Goal: Information Seeking & Learning: Understand process/instructions

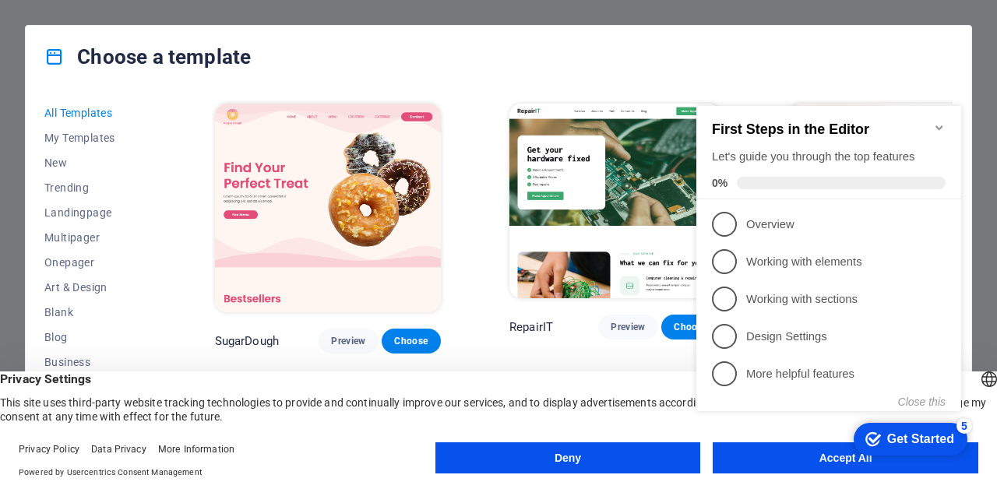
click at [801, 465] on appcues-checklist "Contextual help checklist present on screen" at bounding box center [831, 274] width 283 height 382
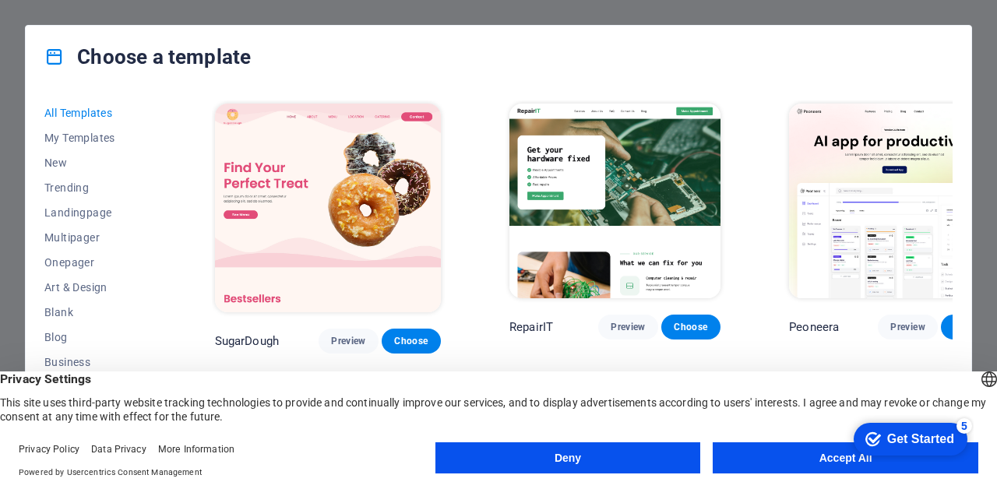
click at [806, 457] on button "Accept All" at bounding box center [846, 457] width 266 height 31
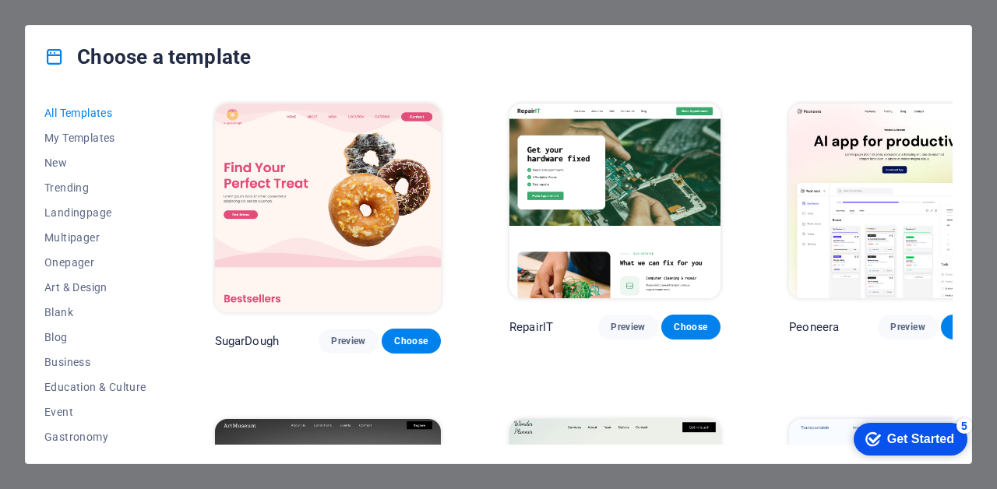
click at [23, 158] on div "Choose a template All Templates My Templates New Trending Landingpage Multipage…" at bounding box center [498, 244] width 997 height 489
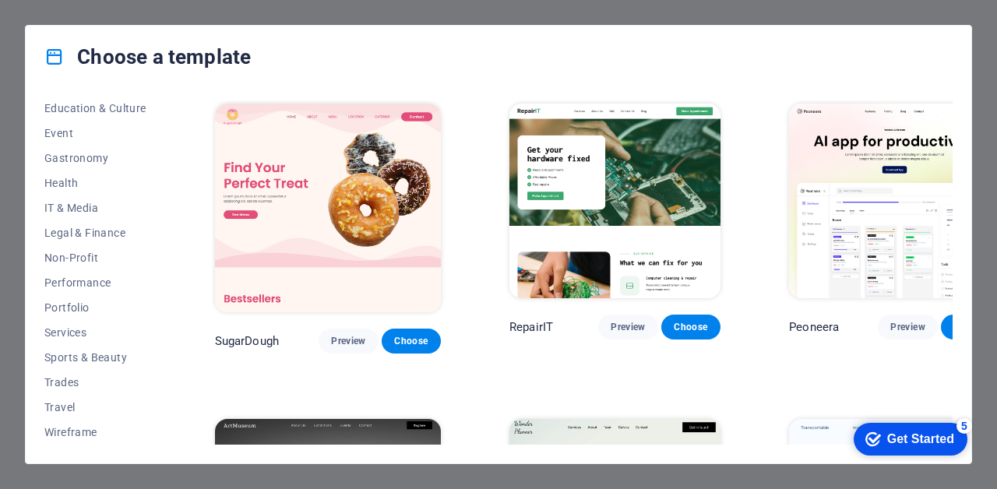
click at [935, 442] on div "Get Started" at bounding box center [920, 439] width 67 height 14
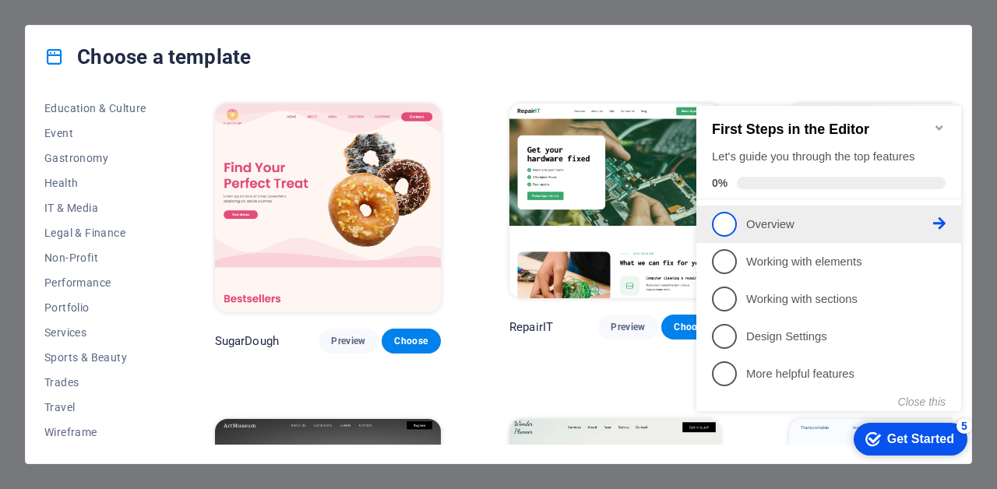
click at [795, 218] on p "Overview - incomplete" at bounding box center [839, 225] width 187 height 16
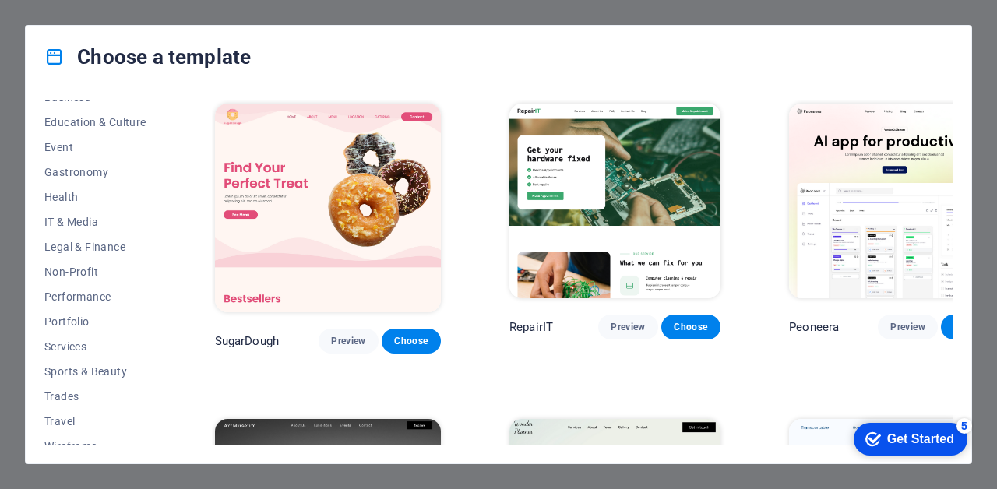
scroll to position [279, 0]
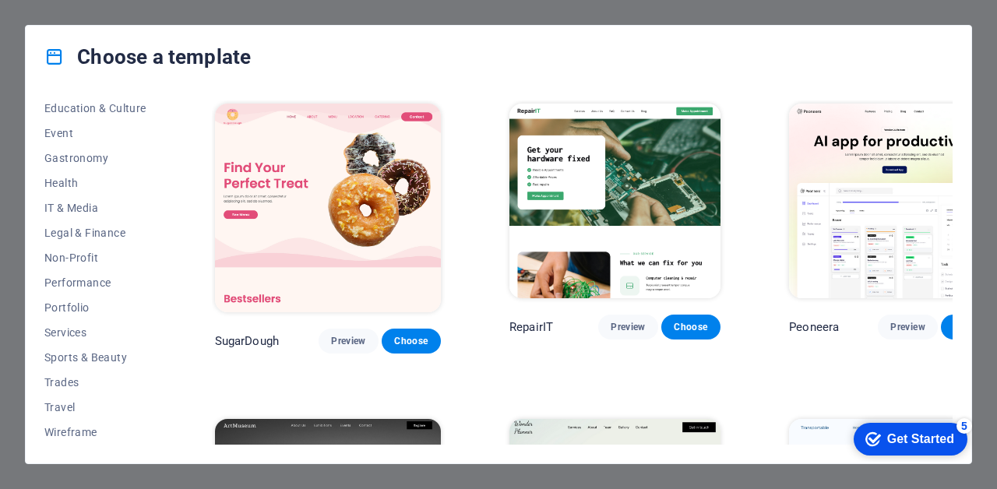
click at [893, 442] on div "Get Started" at bounding box center [920, 439] width 67 height 14
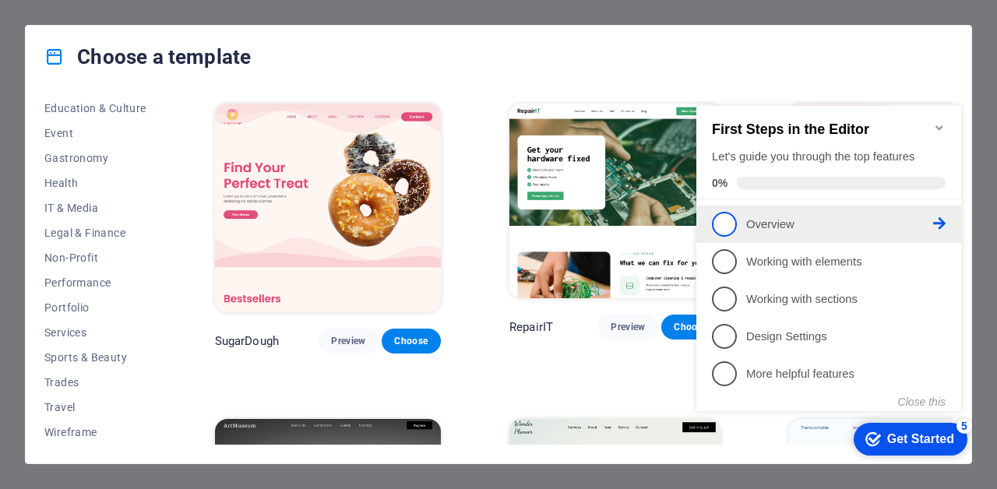
click at [727, 222] on span "1" at bounding box center [724, 224] width 25 height 25
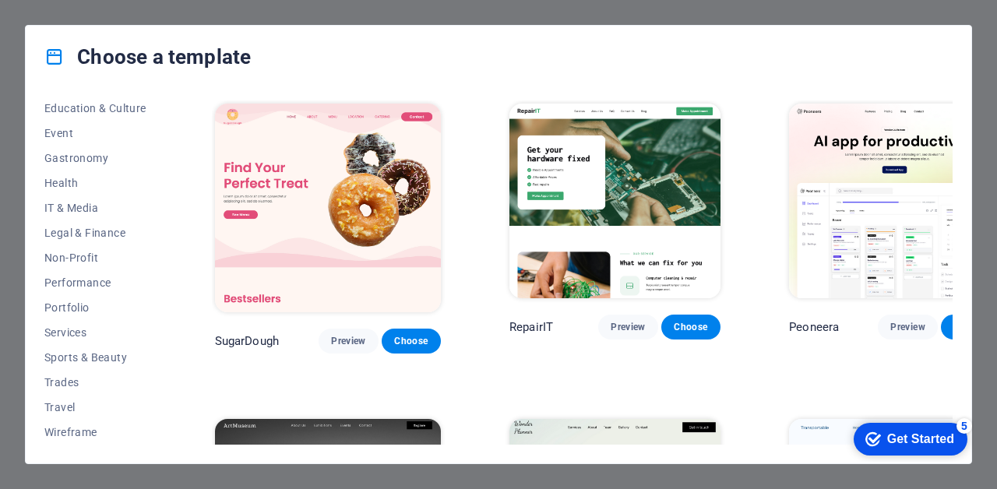
click at [949, 439] on div "Get Started" at bounding box center [920, 439] width 67 height 14
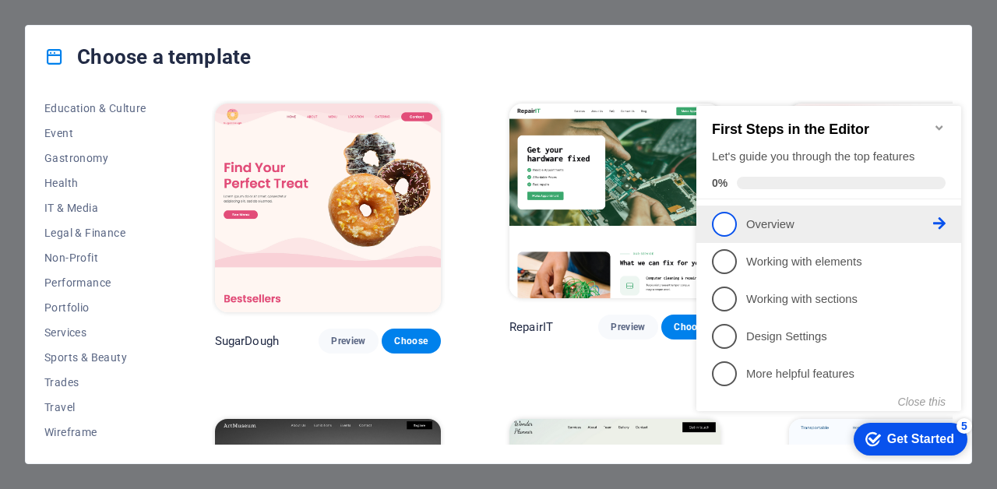
click at [941, 227] on link "1 Overview - incomplete" at bounding box center [829, 224] width 234 height 25
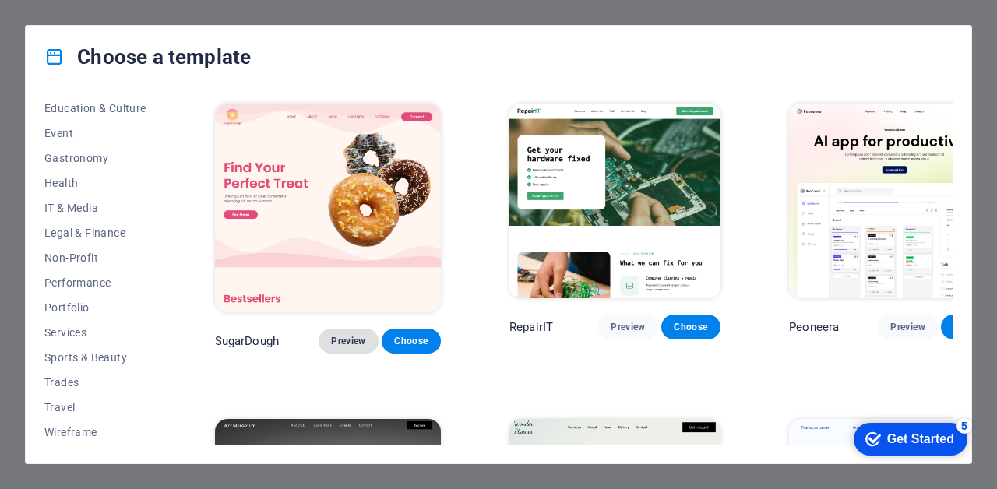
click at [331, 335] on span "Preview" at bounding box center [348, 341] width 34 height 12
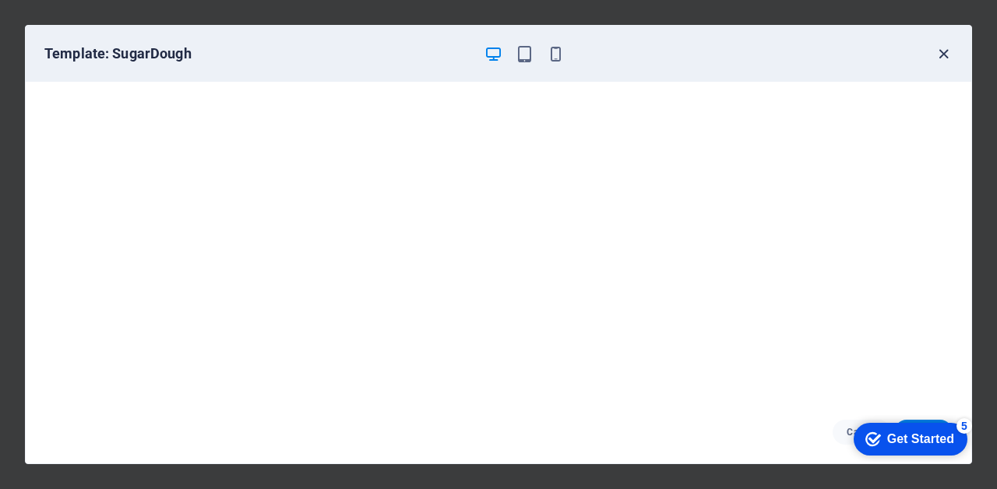
click at [943, 60] on icon "button" at bounding box center [944, 54] width 18 height 18
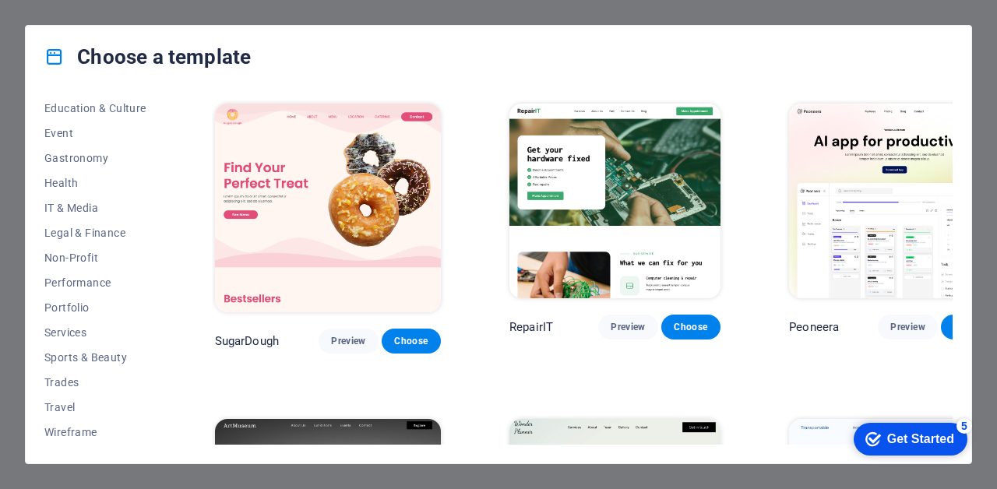
click at [921, 442] on div "Get Started" at bounding box center [920, 439] width 67 height 14
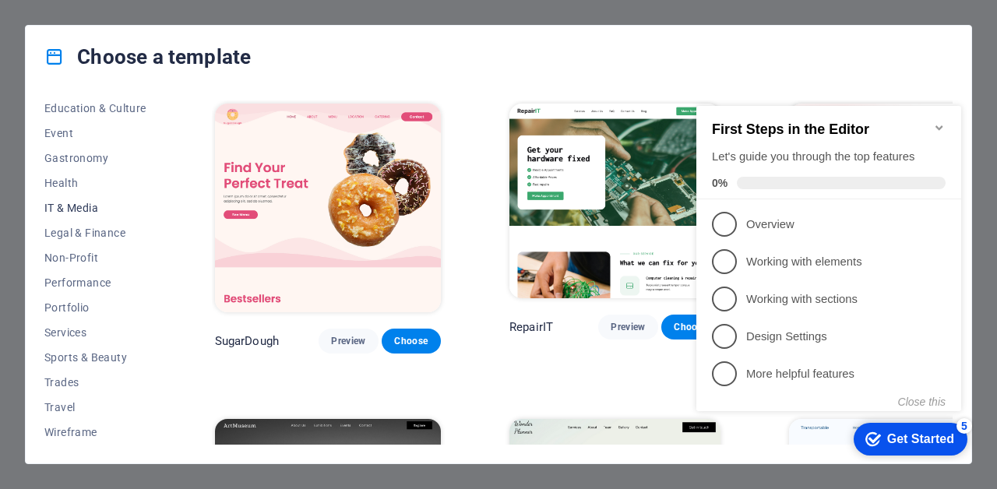
click at [107, 201] on button "IT & Media" at bounding box center [95, 207] width 102 height 25
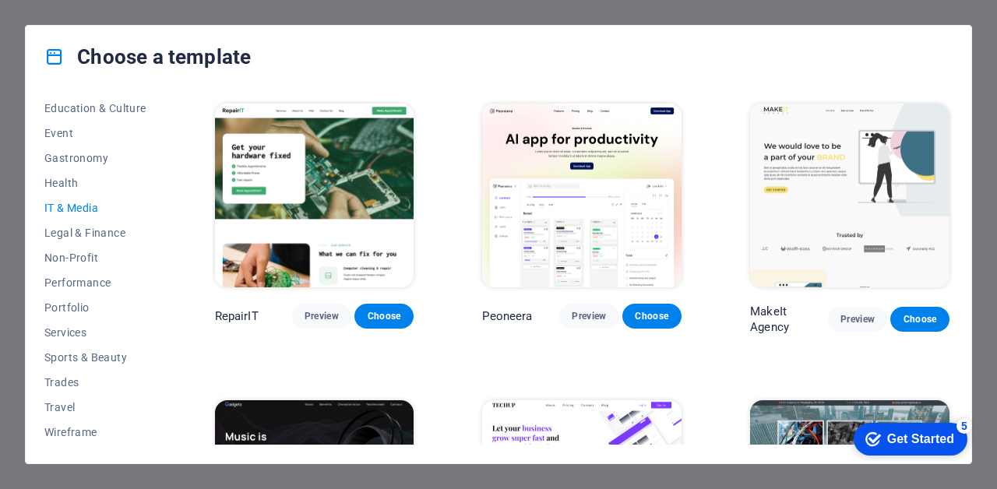
click at [923, 441] on div "Get Started" at bounding box center [920, 439] width 67 height 14
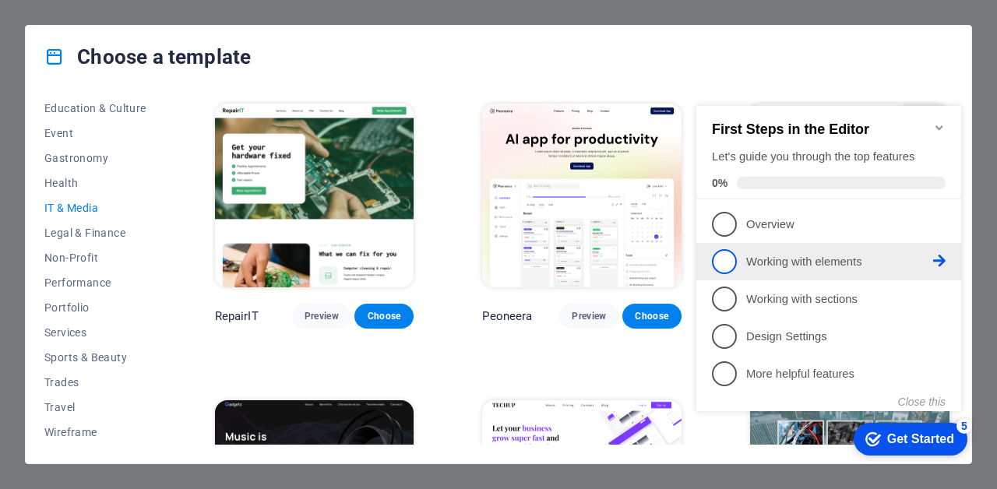
click at [755, 259] on p "Working with elements - incomplete" at bounding box center [839, 262] width 187 height 16
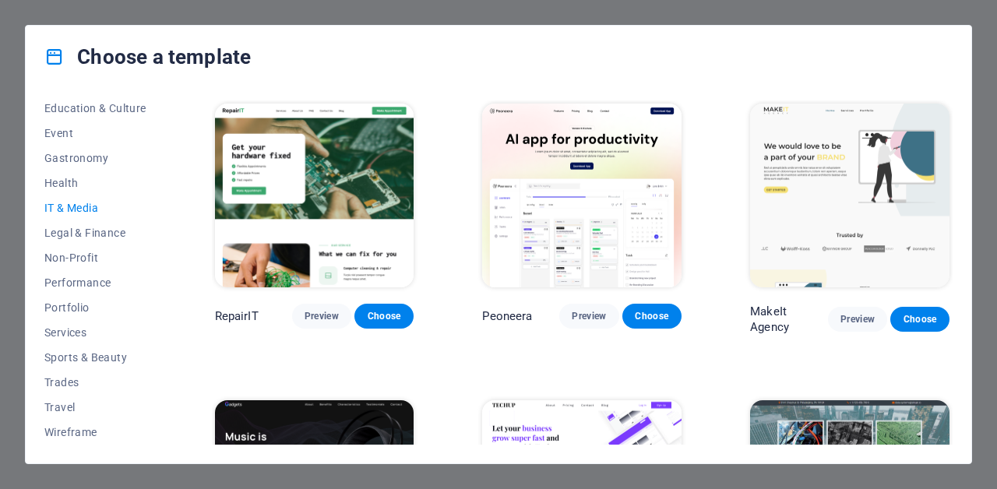
scroll to position [0, 0]
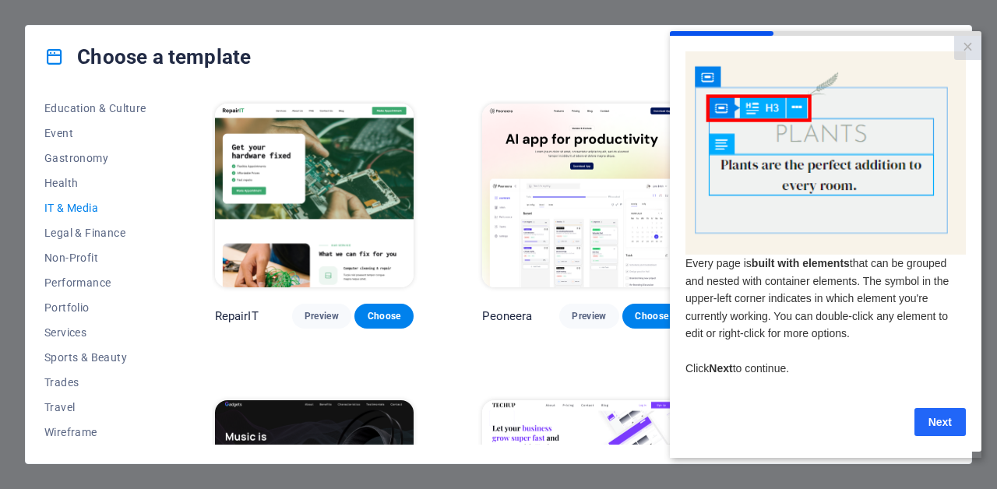
click at [937, 422] on link "Next" at bounding box center [939, 422] width 51 height 28
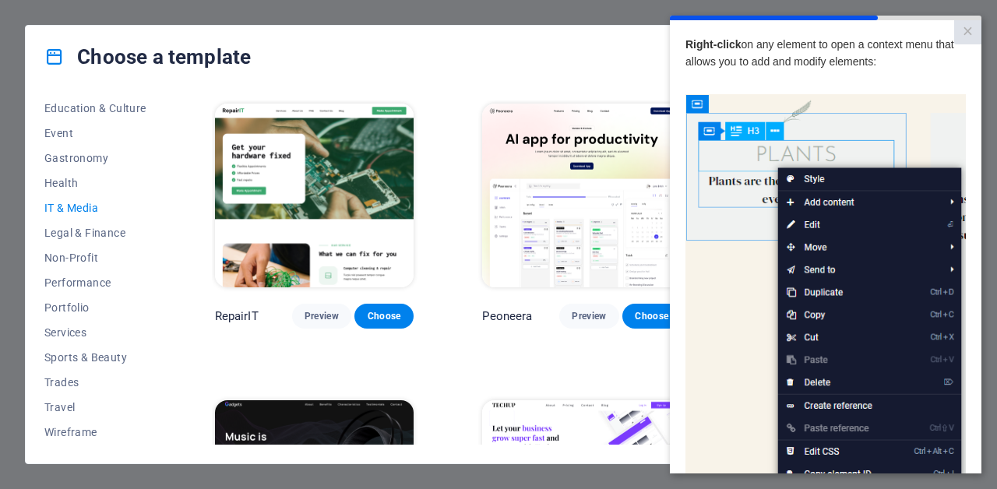
scroll to position [0, 12]
drag, startPoint x: 886, startPoint y: 467, endPoint x: 1656, endPoint y: 470, distance: 770.3
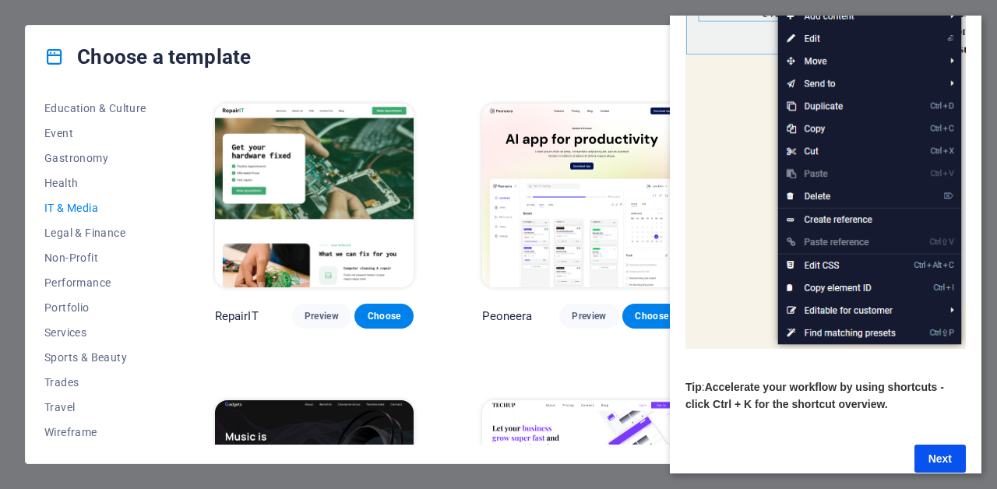
scroll to position [217, 12]
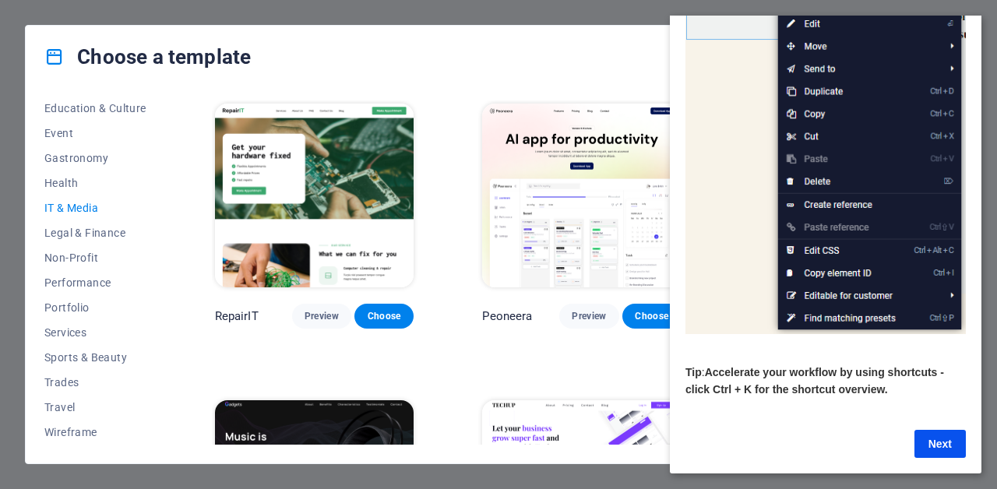
click at [934, 433] on link "Next" at bounding box center [939, 444] width 51 height 28
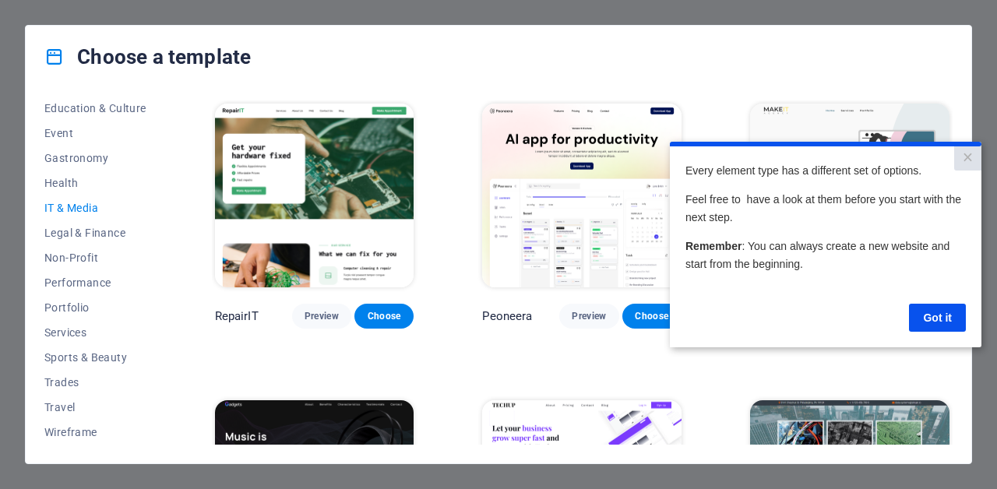
scroll to position [0, 0]
click at [931, 319] on link "Got it" at bounding box center [937, 318] width 57 height 28
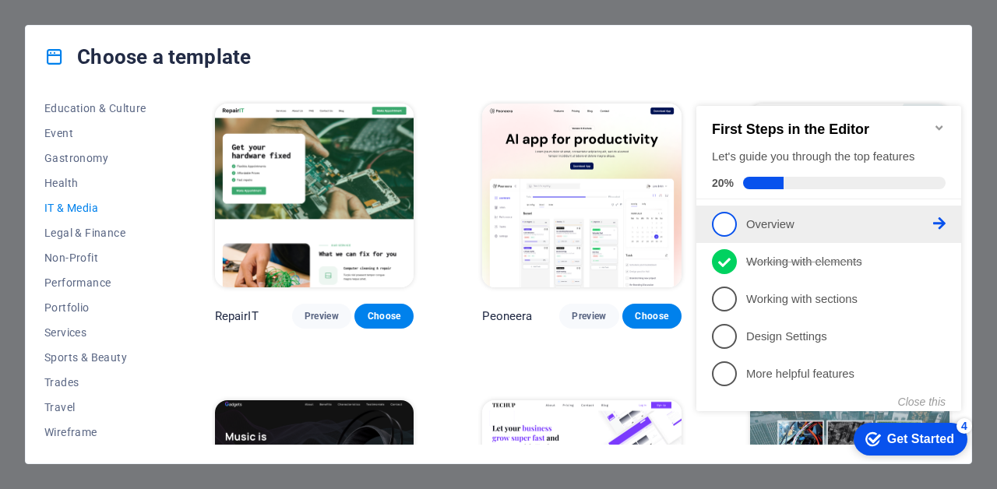
click at [802, 232] on link "1 Overview - incomplete" at bounding box center [829, 224] width 234 height 25
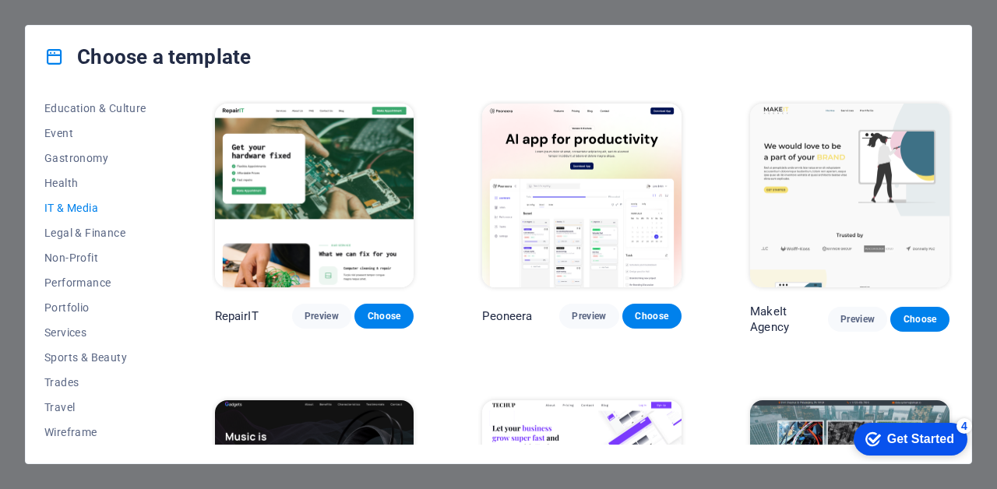
click at [905, 449] on div "checkmark Get Started 4" at bounding box center [911, 439] width 114 height 33
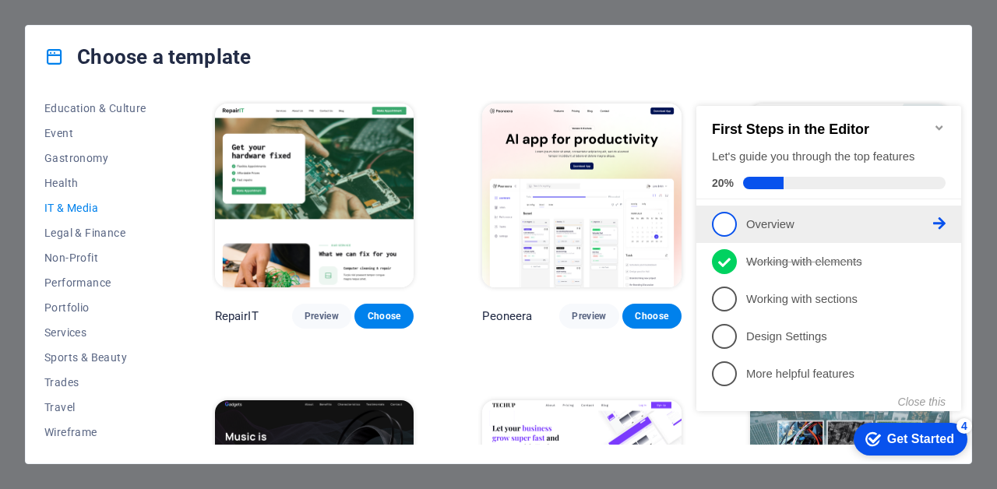
click at [934, 217] on icon at bounding box center [939, 223] width 12 height 12
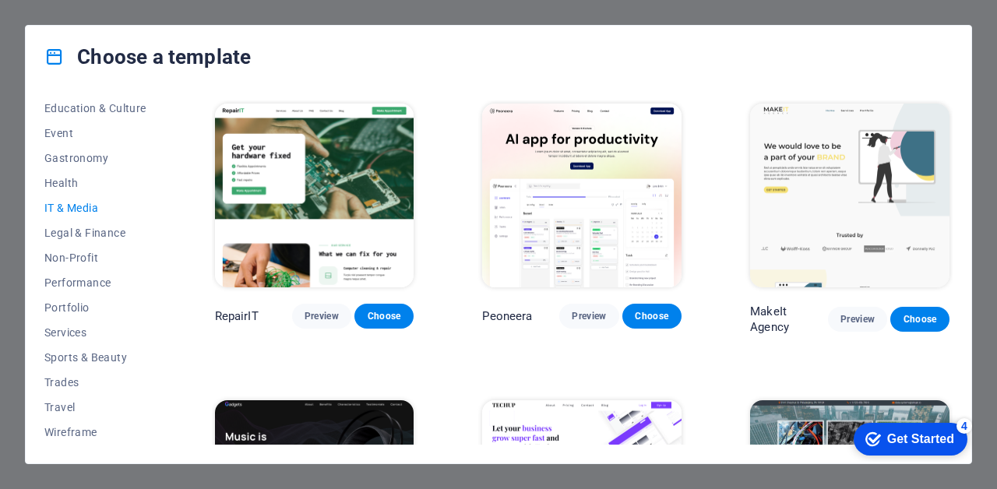
drag, startPoint x: 897, startPoint y: 435, endPoint x: 1048, endPoint y: 767, distance: 364.6
click at [897, 435] on div "Get Started" at bounding box center [920, 439] width 67 height 14
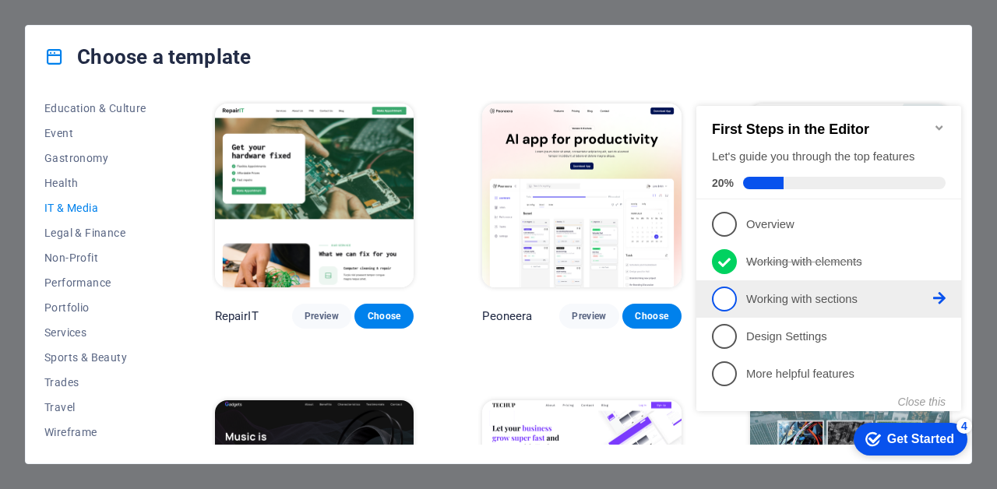
click at [796, 301] on p "Working with sections - incomplete" at bounding box center [839, 299] width 187 height 16
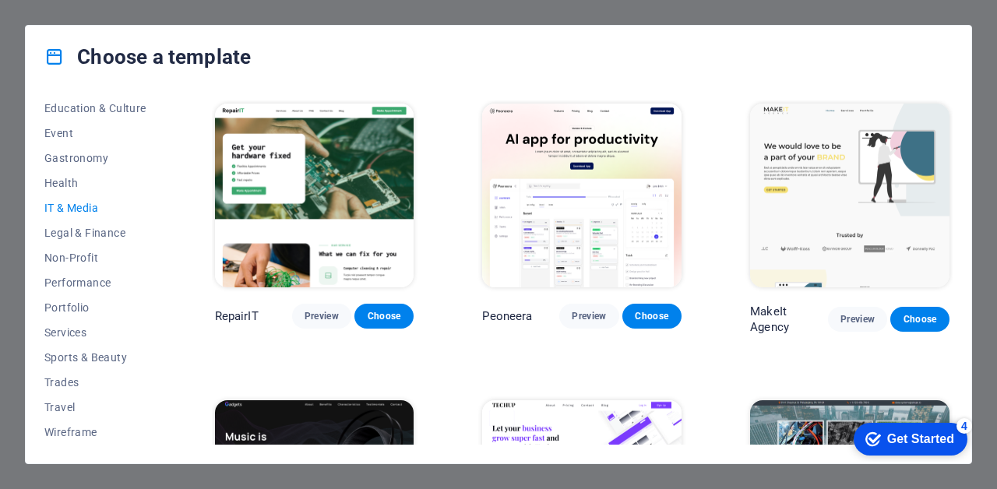
click at [888, 439] on div "Get Started" at bounding box center [920, 439] width 67 height 14
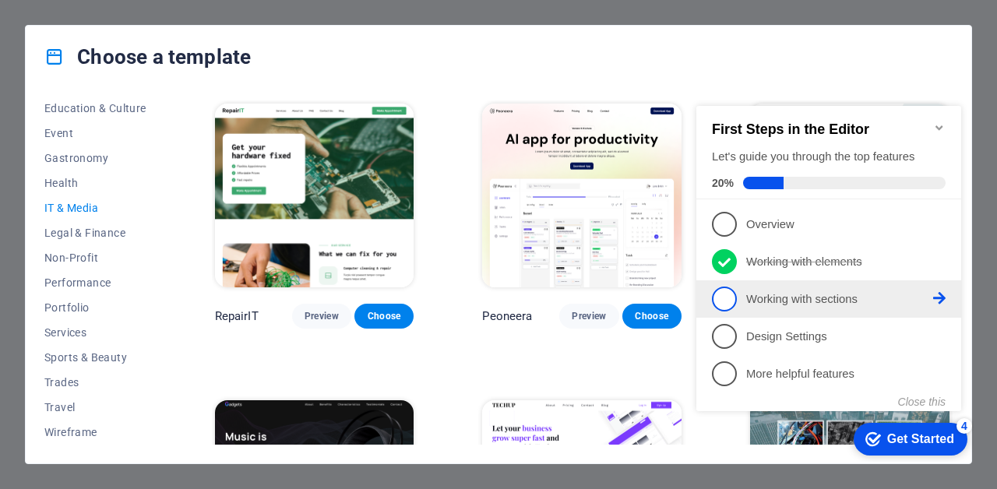
click at [722, 301] on span "3" at bounding box center [724, 299] width 25 height 25
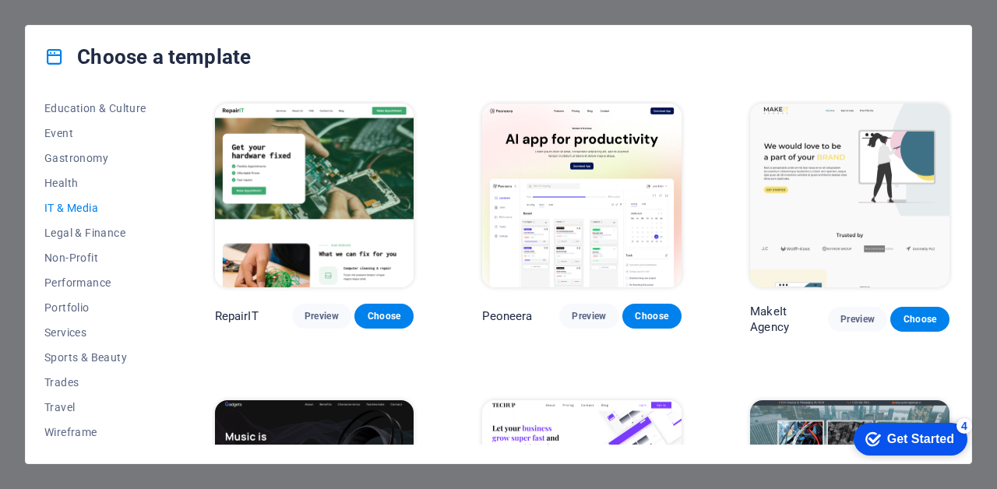
drag, startPoint x: 1042, startPoint y: 775, endPoint x: 891, endPoint y: 443, distance: 364.6
click at [891, 443] on div "Get Started" at bounding box center [920, 439] width 67 height 14
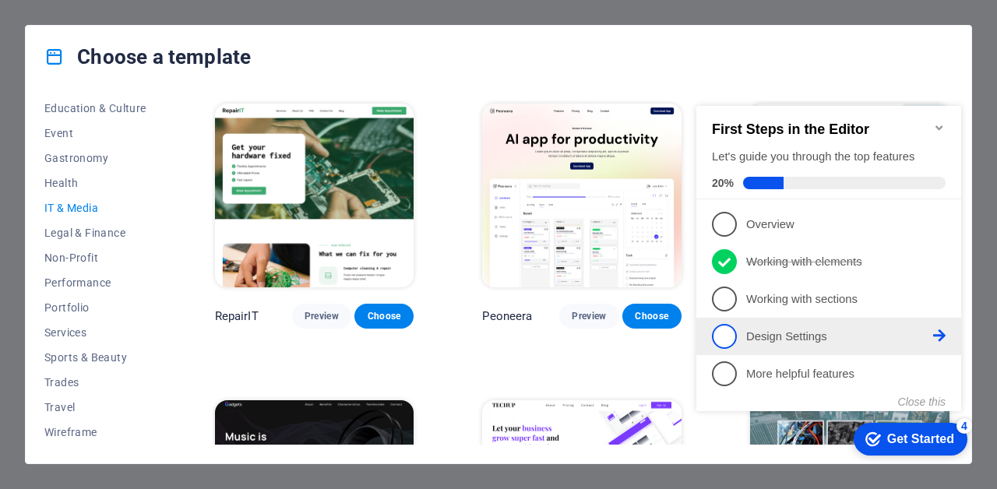
click at [720, 329] on span "4" at bounding box center [724, 336] width 25 height 25
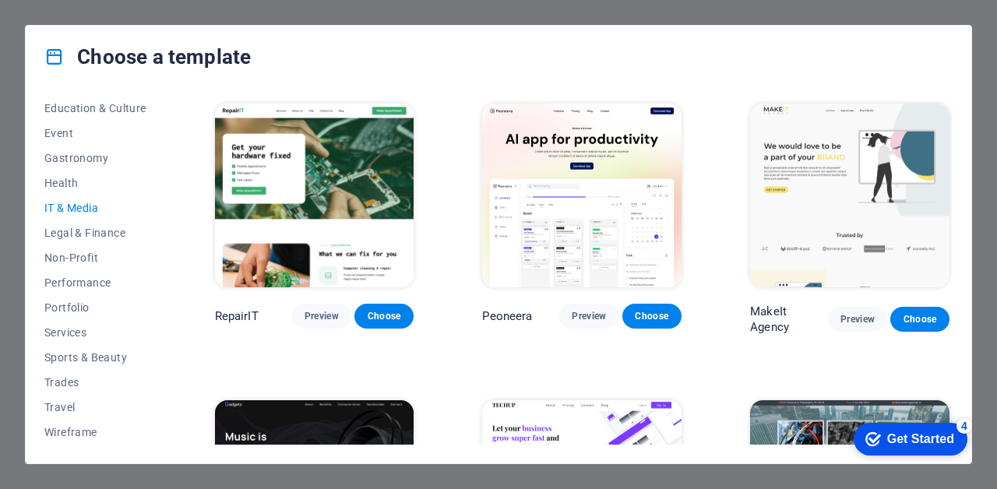
click at [954, 447] on div "checkmark Get Started 4" at bounding box center [909, 439] width 89 height 16
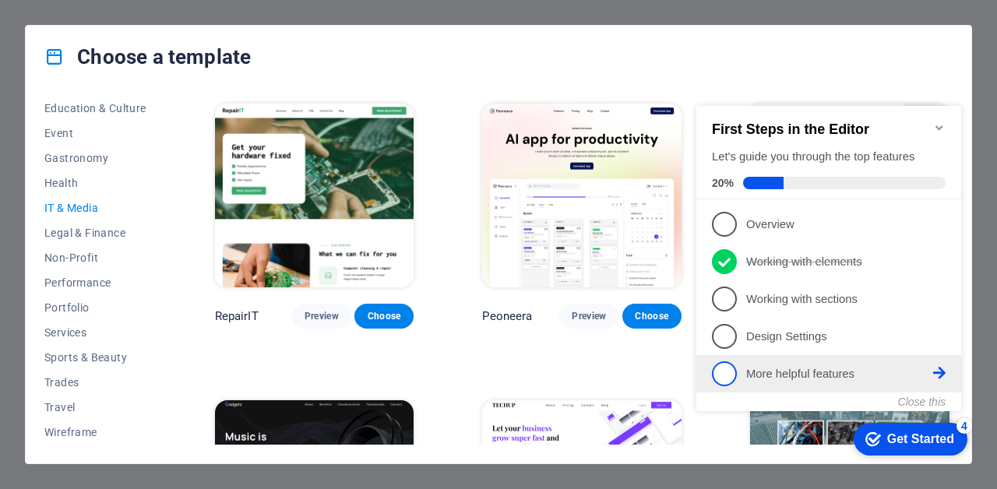
click at [731, 371] on span "5" at bounding box center [724, 373] width 25 height 25
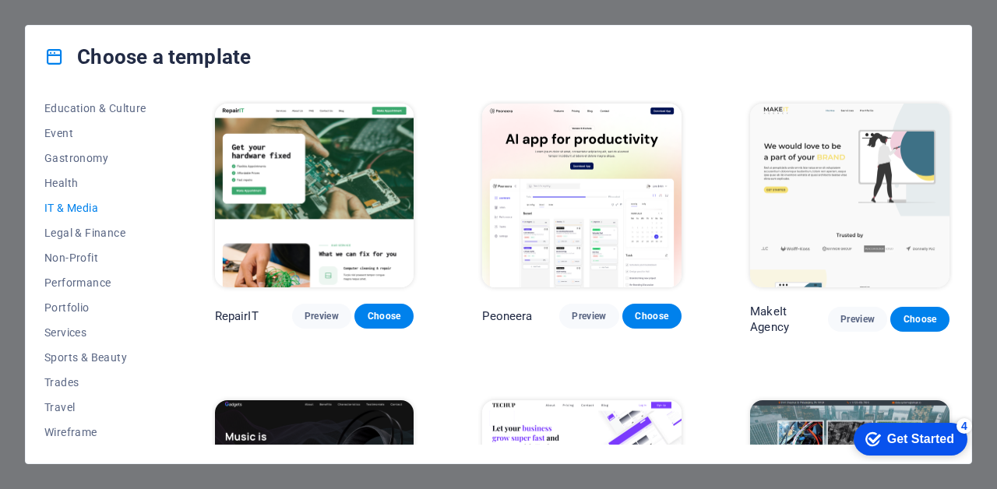
click at [881, 447] on icon "checkmark" at bounding box center [873, 439] width 16 height 16
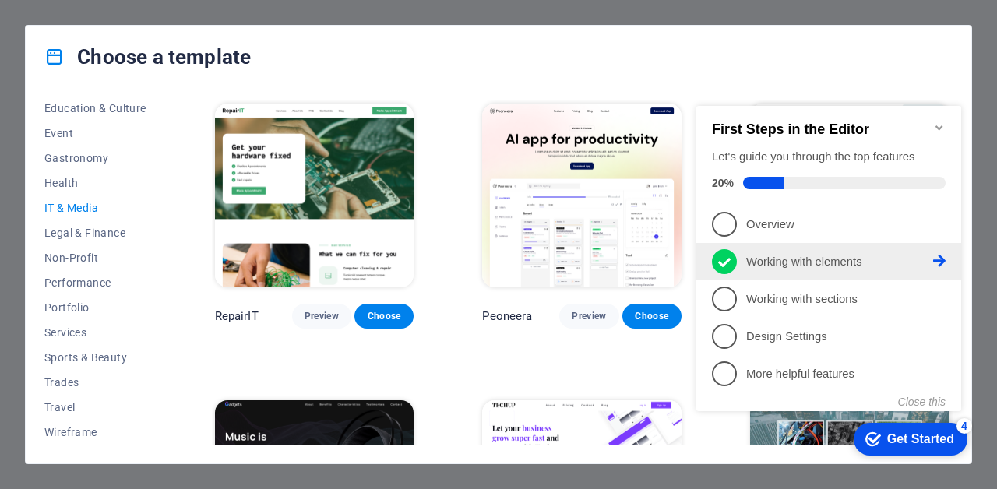
click at [819, 261] on p "Working with elements - completed" at bounding box center [839, 262] width 187 height 16
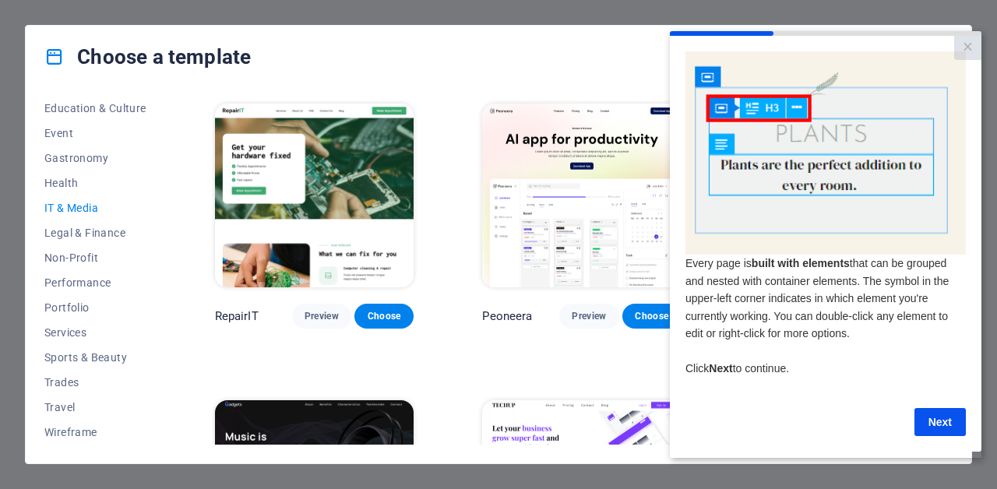
click at [922, 421] on link "Next" at bounding box center [939, 422] width 51 height 28
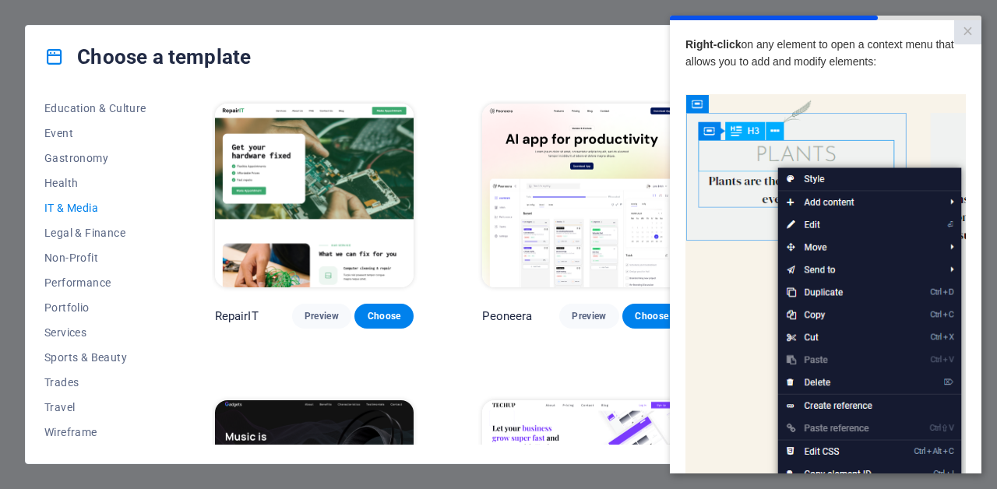
click at [927, 414] on img at bounding box center [825, 315] width 280 height 442
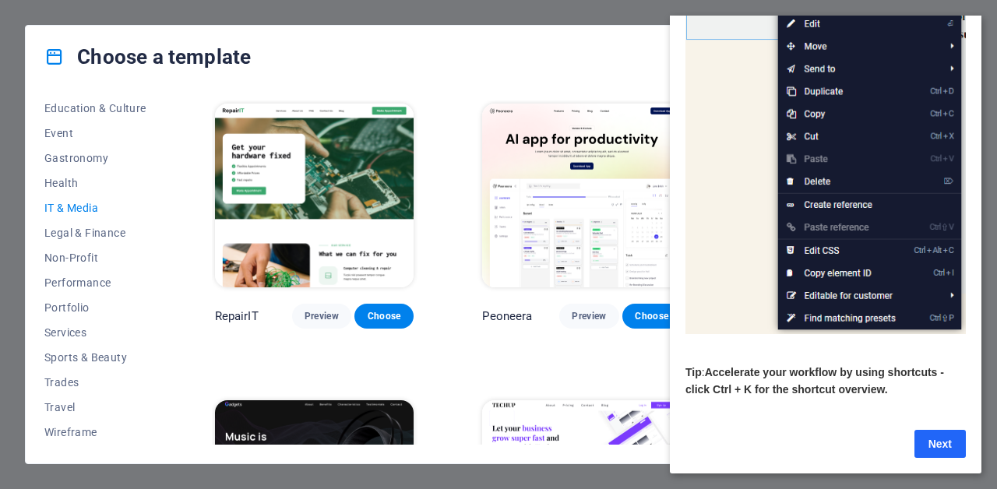
click at [942, 438] on link "Next" at bounding box center [939, 444] width 51 height 28
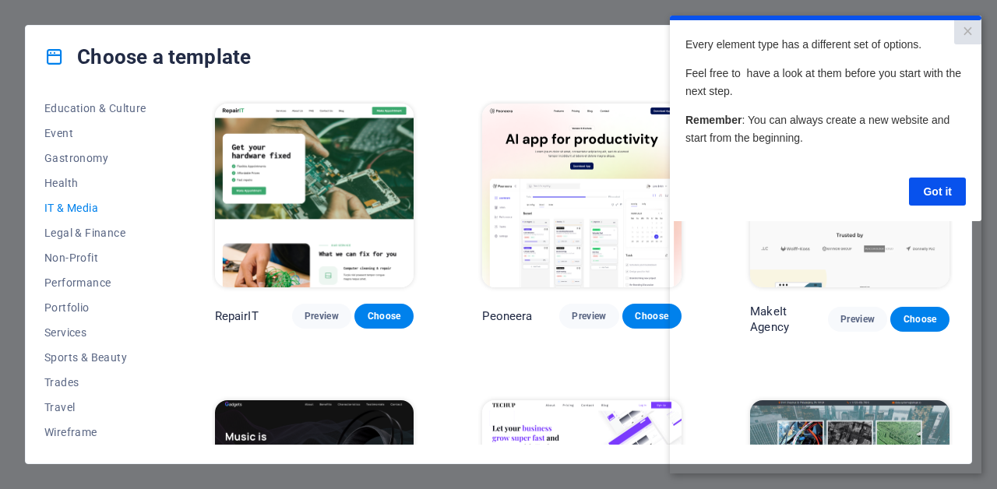
scroll to position [0, 0]
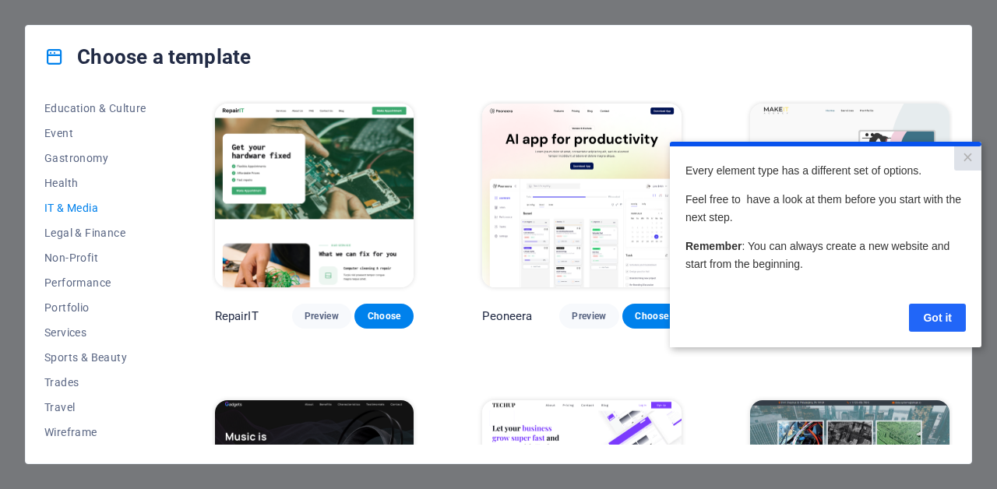
click at [942, 314] on link "Got it" at bounding box center [937, 318] width 57 height 28
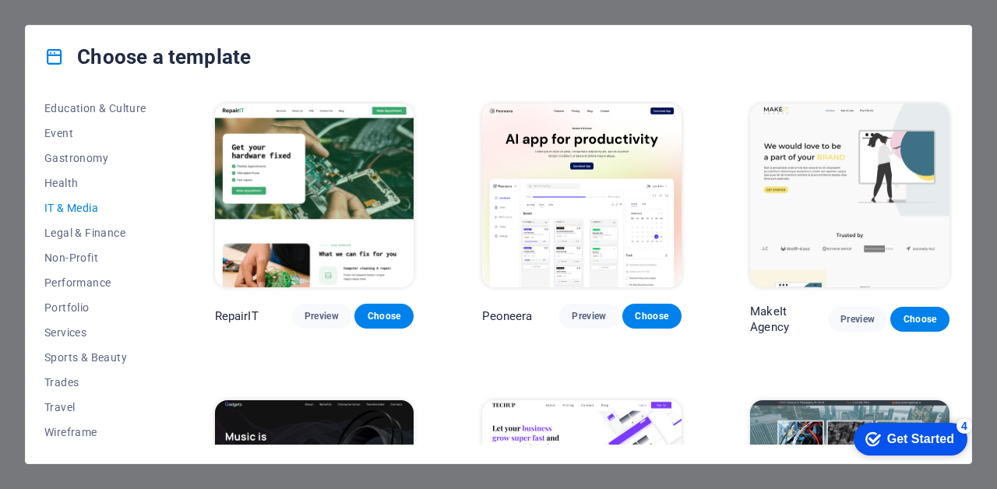
click at [989, 118] on div "Choose a template All Templates My Templates New Trending Landingpage Multipage…" at bounding box center [498, 244] width 997 height 489
